Goal: Transaction & Acquisition: Subscribe to service/newsletter

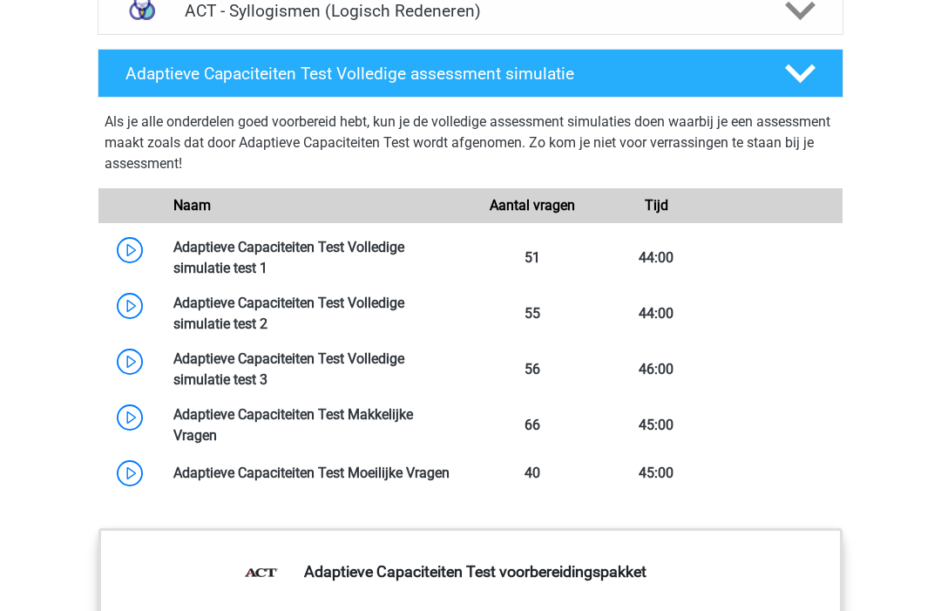
scroll to position [1420, 0]
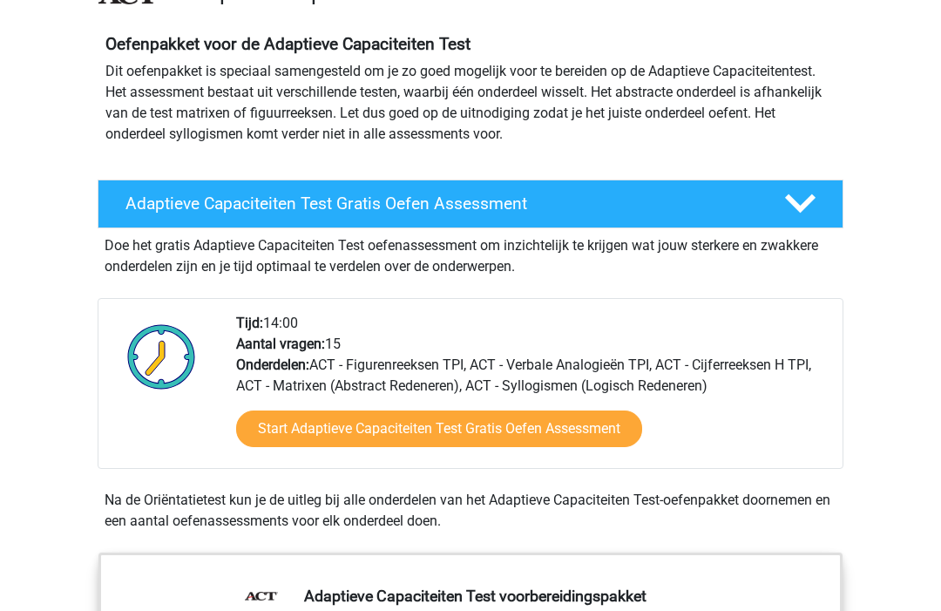
scroll to position [156, 0]
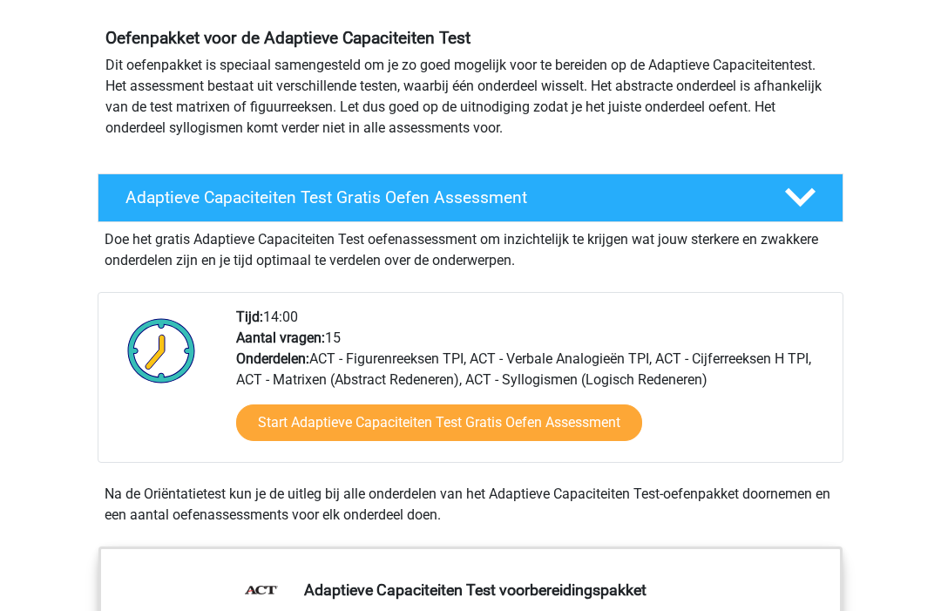
click at [200, 200] on h4 "Adaptieve Capaciteiten Test Gratis Oefen Assessment" at bounding box center [440, 197] width 631 height 20
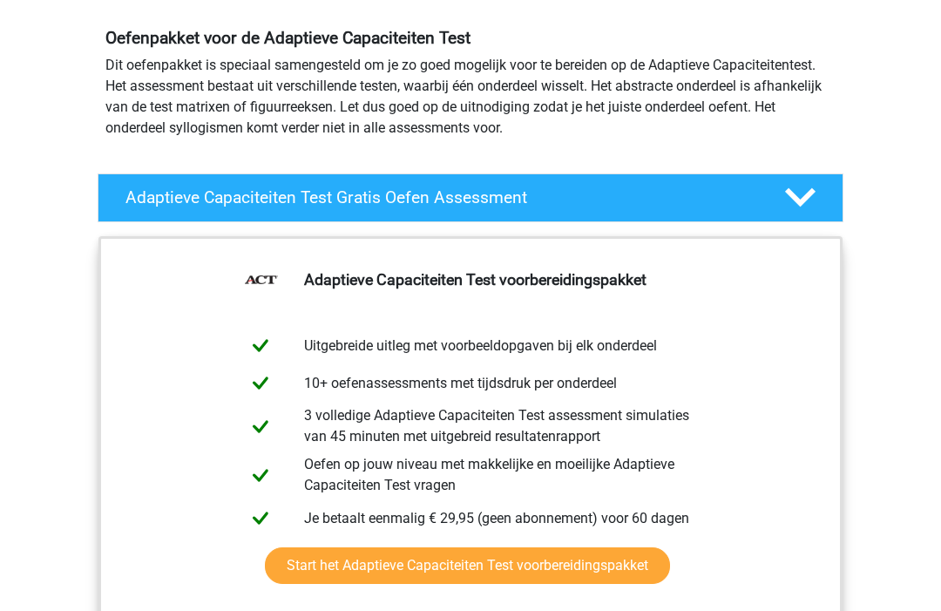
click at [389, 584] on link "Start het Adaptieve Capaciteiten Test voorbereidingspakket" at bounding box center [467, 565] width 405 height 37
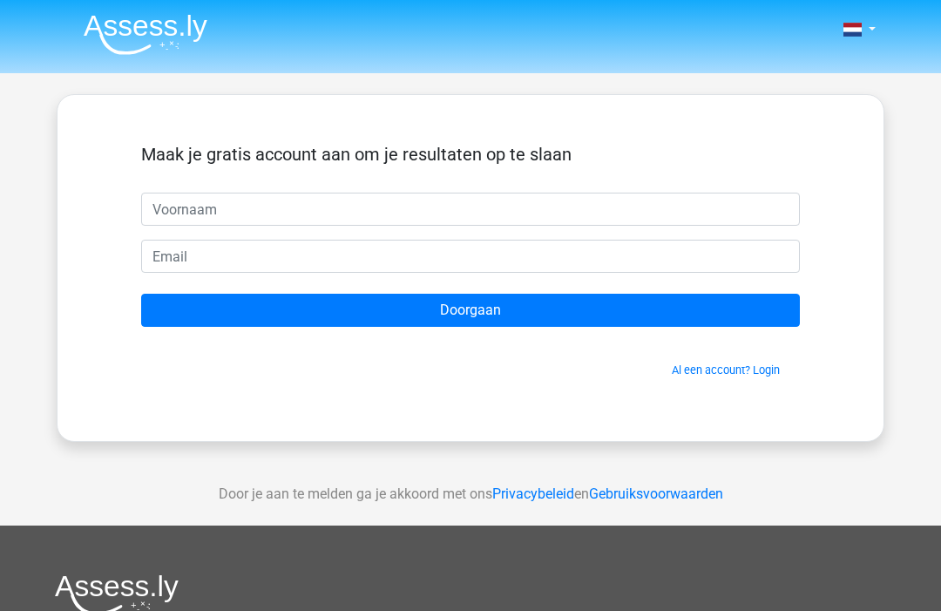
click at [154, 214] on input "text" at bounding box center [470, 209] width 659 height 33
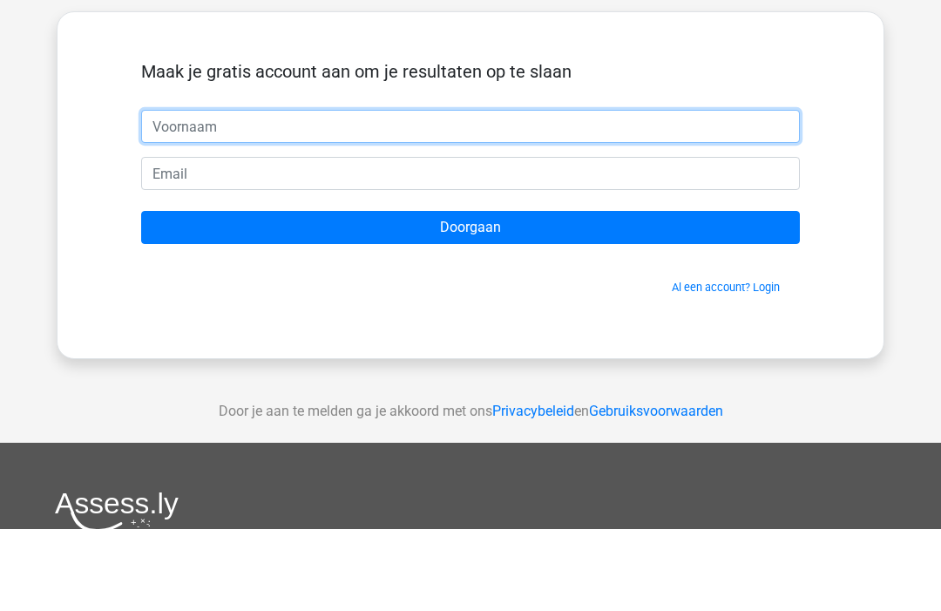
type input "Saskia"
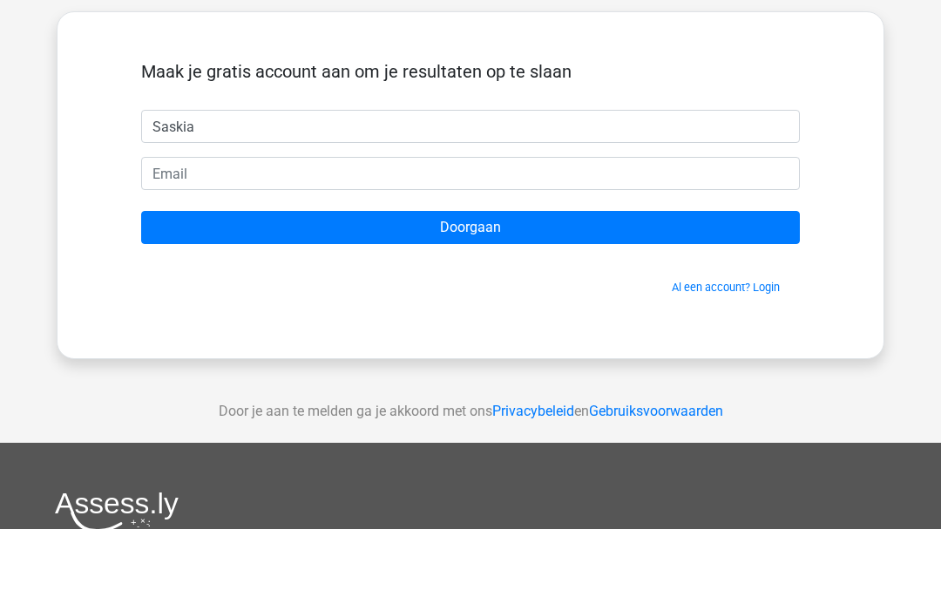
click at [293, 294] on input "Doorgaan" at bounding box center [470, 310] width 659 height 33
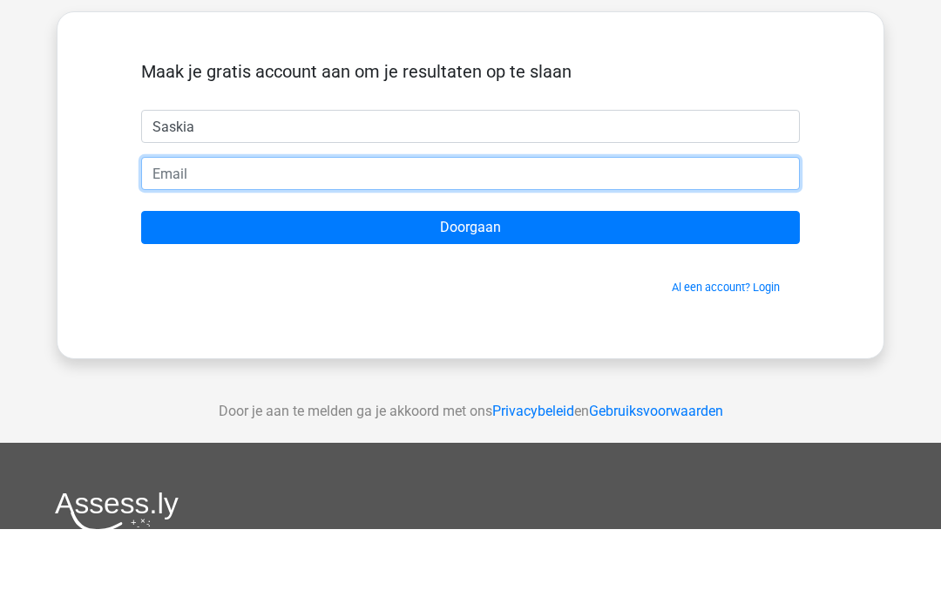
type input "m"
click at [240, 240] on input "[EMAIL_ADDRESS]." at bounding box center [470, 256] width 659 height 33
click at [220, 240] on input "[EMAIL_ADDRESS]." at bounding box center [470, 256] width 659 height 33
click at [233, 240] on input "[EMAIL_ADDRESS]." at bounding box center [470, 256] width 659 height 33
click at [359, 240] on input "[EMAIL_ADDRESS]." at bounding box center [470, 256] width 659 height 33
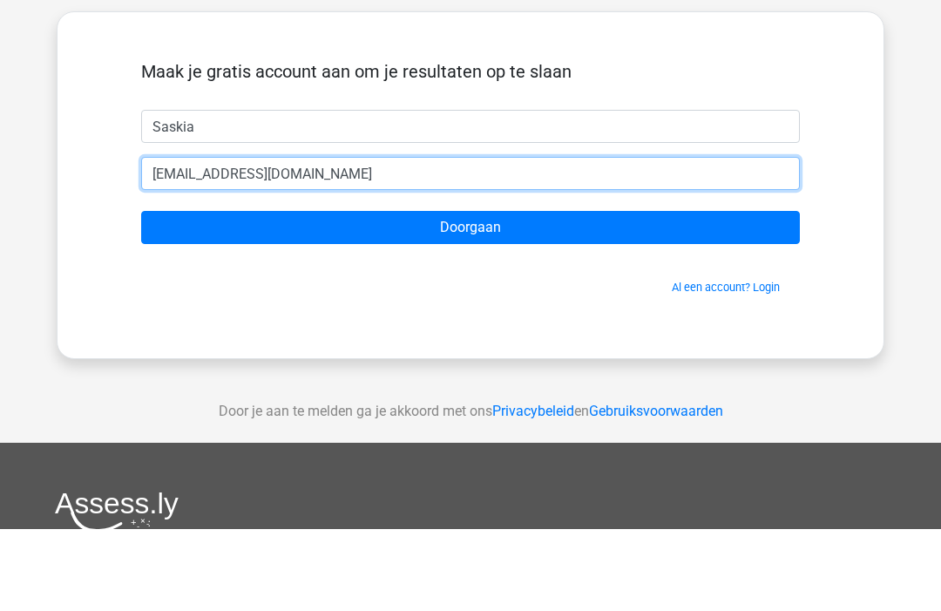
type input "[EMAIL_ADDRESS][DOMAIN_NAME]"
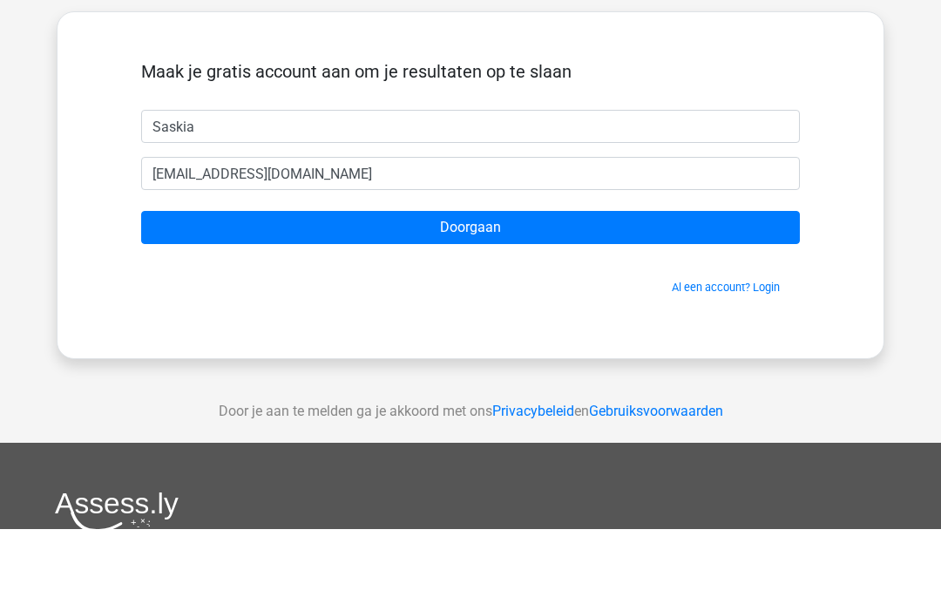
click at [336, 294] on input "Doorgaan" at bounding box center [470, 310] width 659 height 33
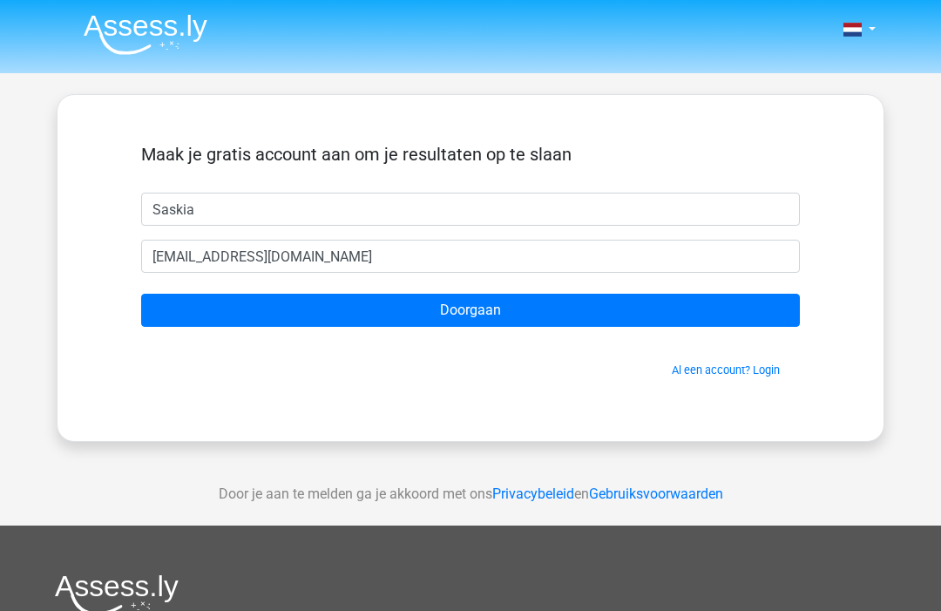
scroll to position [82, 0]
